Goal: Information Seeking & Learning: Learn about a topic

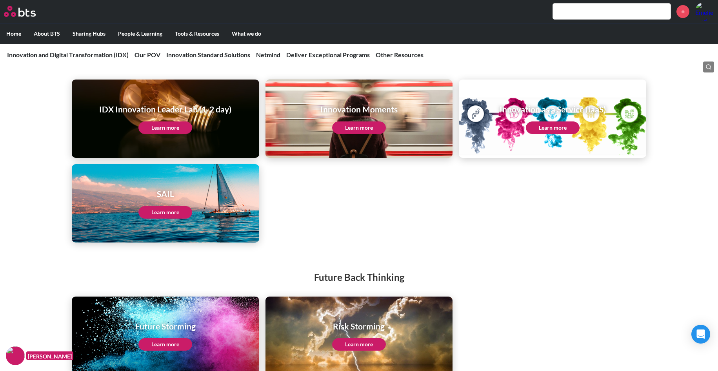
scroll to position [938, 0]
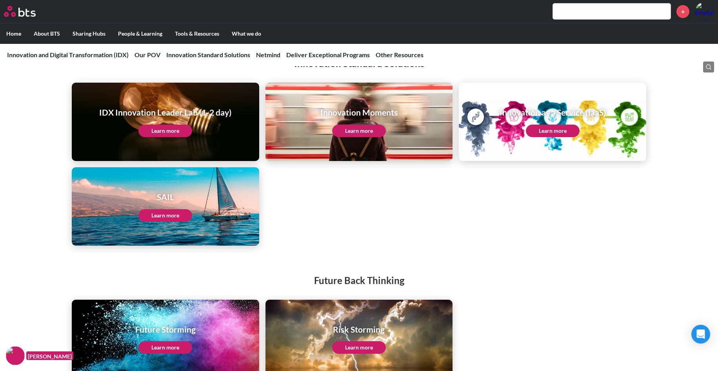
click at [552, 130] on link "Learn more" at bounding box center [553, 131] width 54 height 13
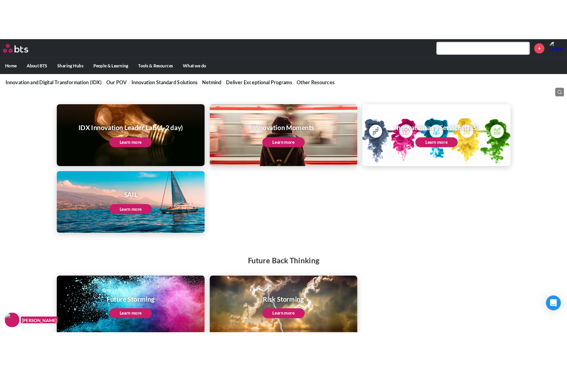
scroll to position [955, 0]
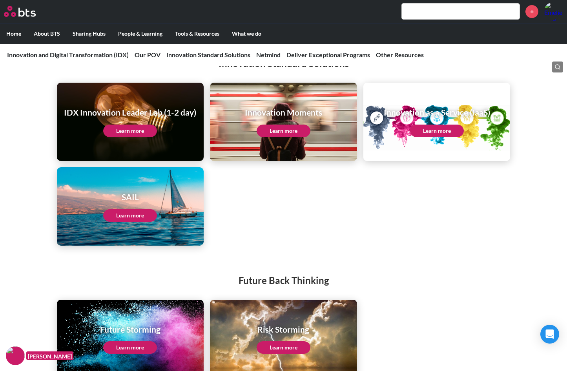
click at [140, 131] on link "Learn more" at bounding box center [130, 131] width 54 height 13
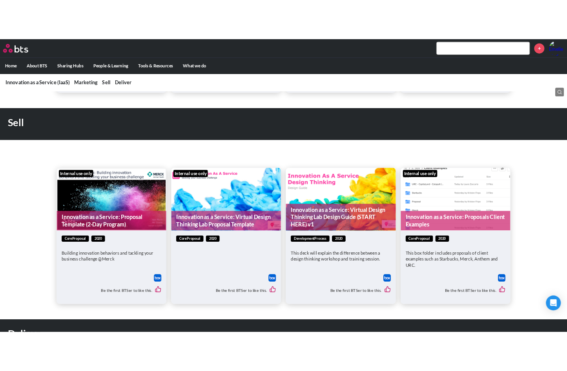
scroll to position [767, 0]
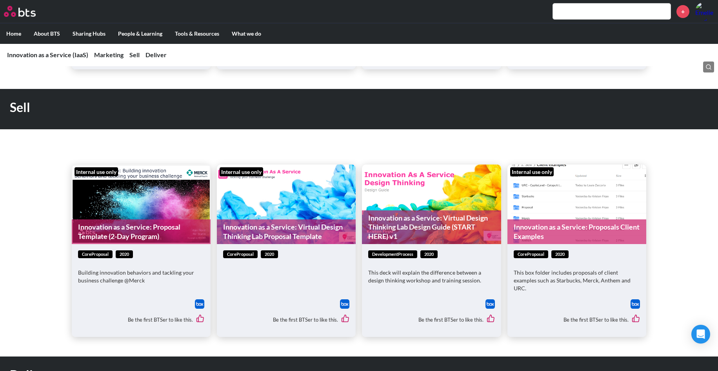
click at [302, 233] on link "Innovation as a Service: Virtual Design Thinking Lab Proposal Template" at bounding box center [286, 232] width 139 height 25
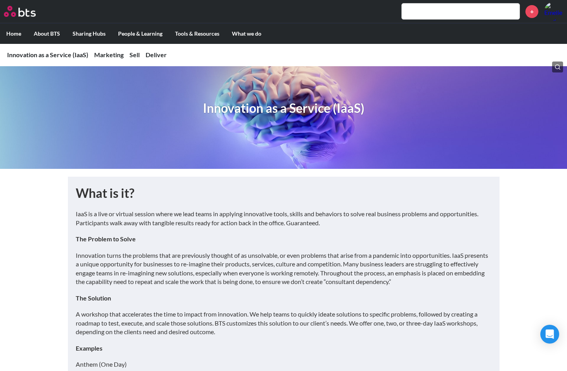
scroll to position [0, 0]
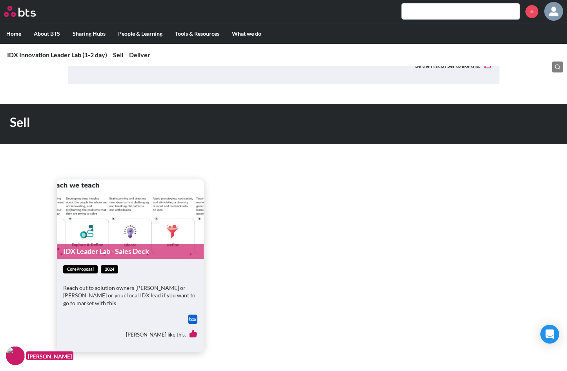
scroll to position [321, 0]
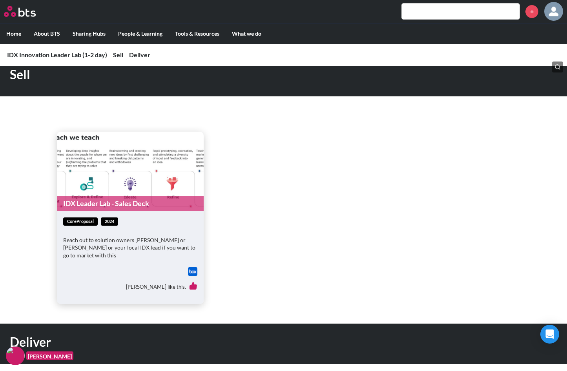
click at [115, 208] on link "IDX Leader Lab - Sales Deck" at bounding box center [130, 203] width 147 height 15
